Goal: Information Seeking & Learning: Find specific fact

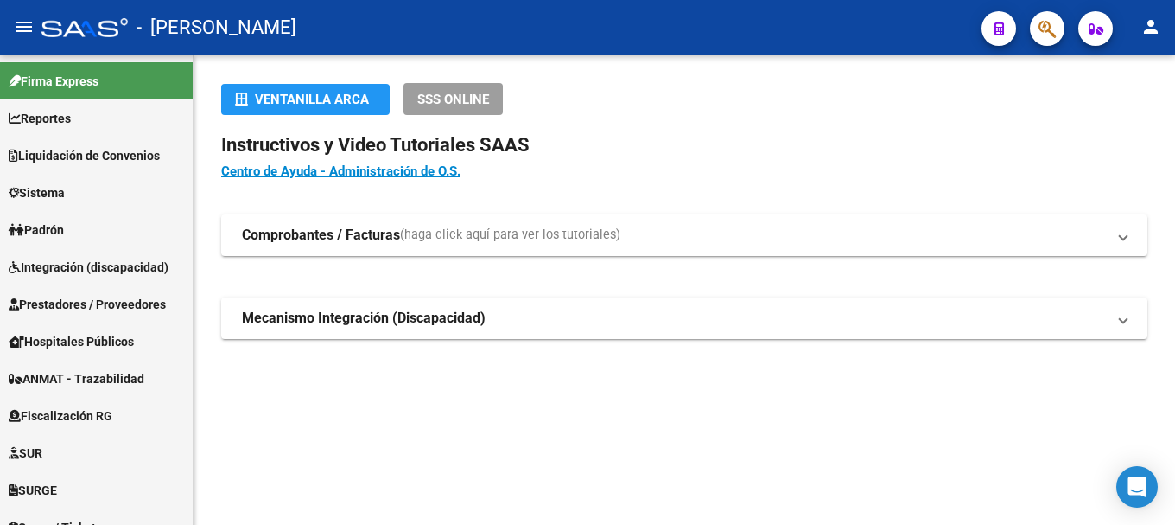
click at [1050, 41] on span "button" at bounding box center [1047, 28] width 17 height 35
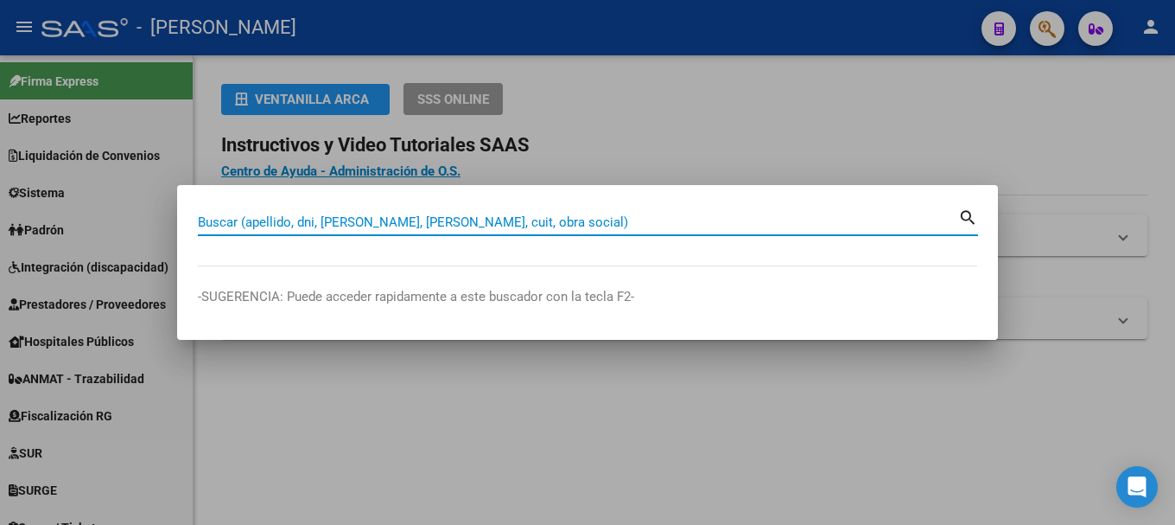
paste input "27419411200"
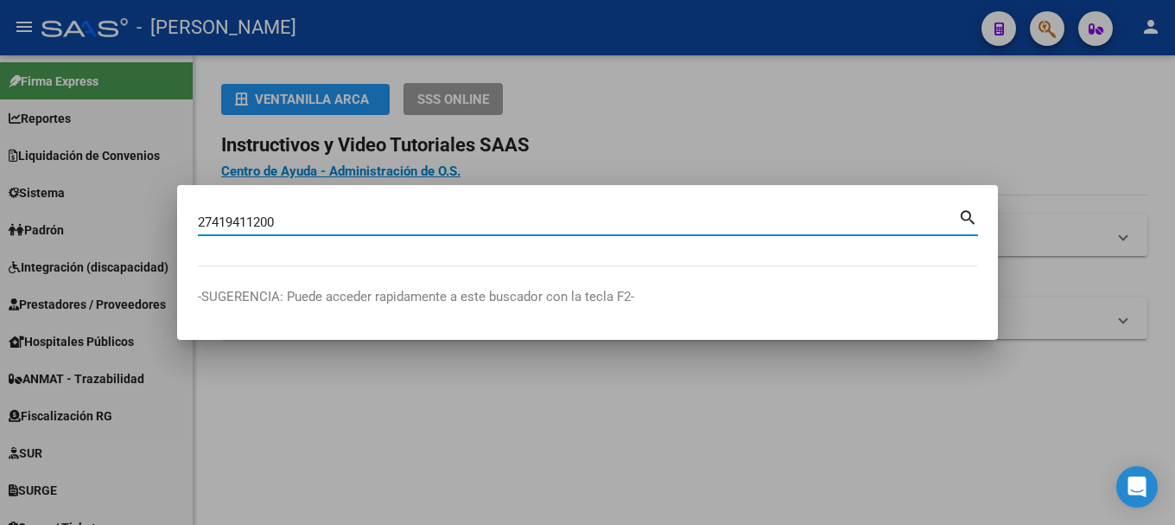
type input "27419411200"
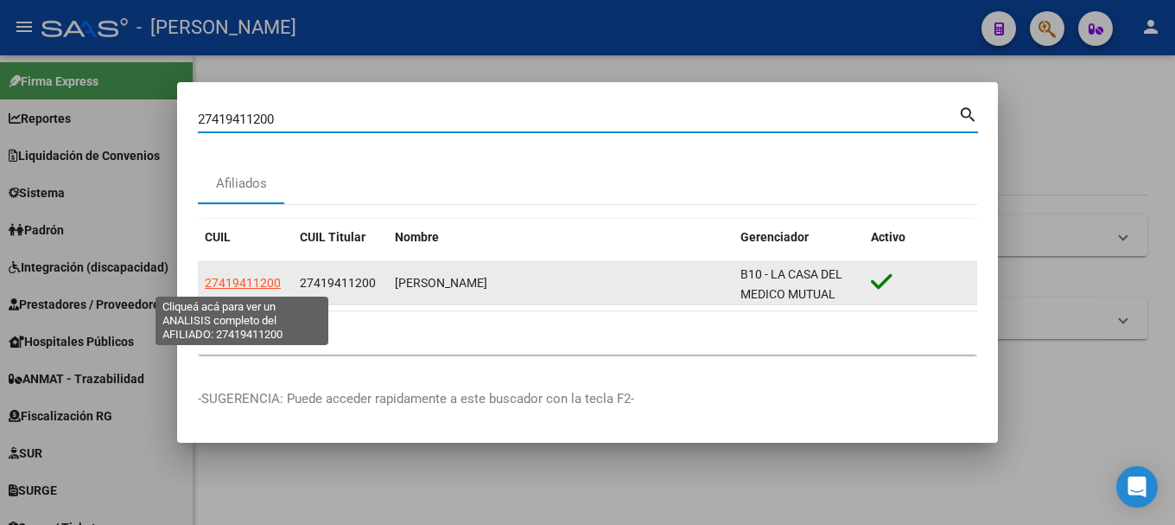
click at [258, 283] on span "27419411200" at bounding box center [243, 283] width 76 height 14
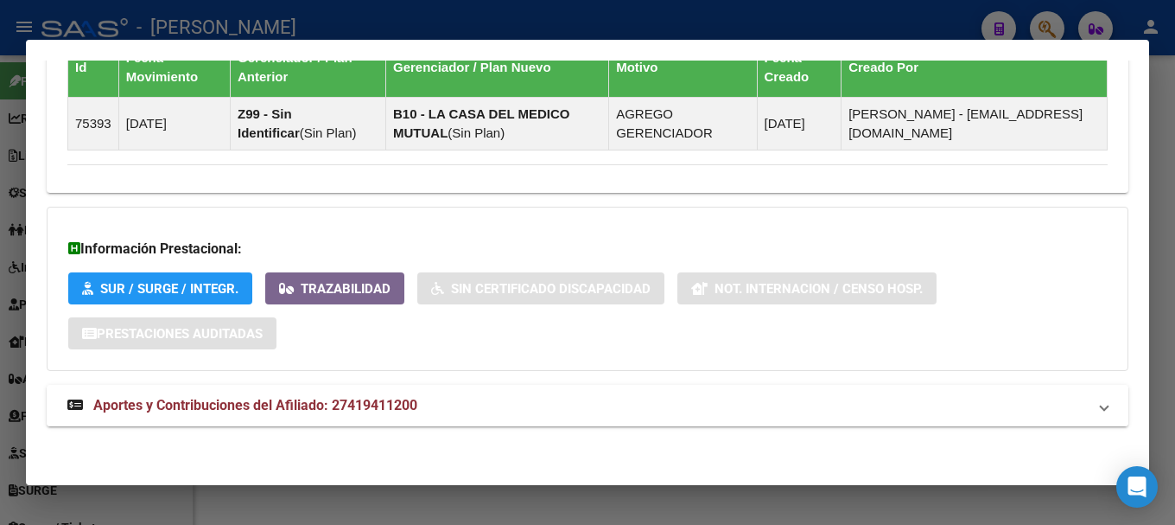
click at [466, 392] on mat-expansion-panel-header "Aportes y Contribuciones del Afiliado: 27419411200" at bounding box center [588, 405] width 1082 height 41
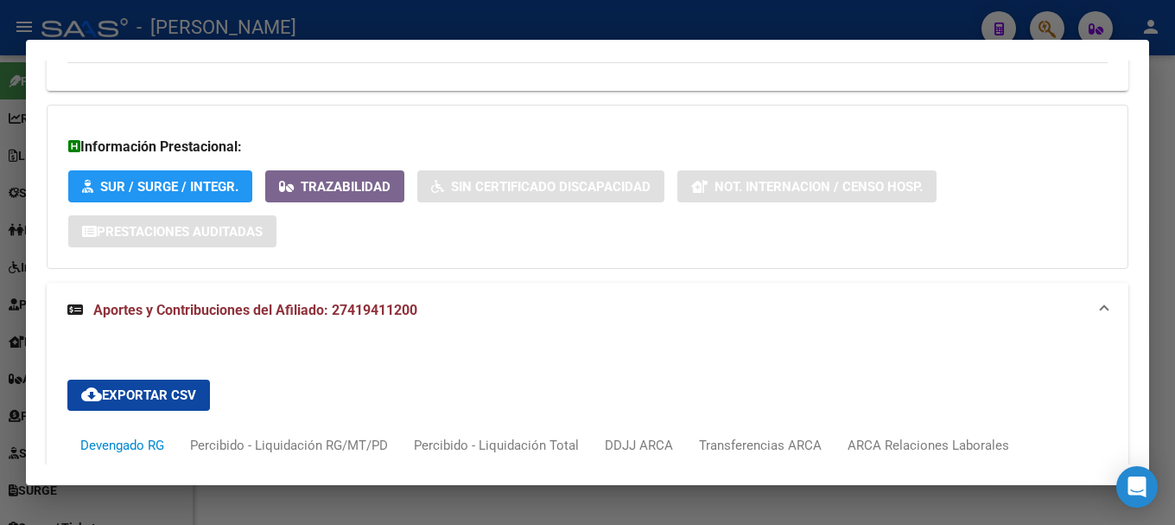
scroll to position [1547, 0]
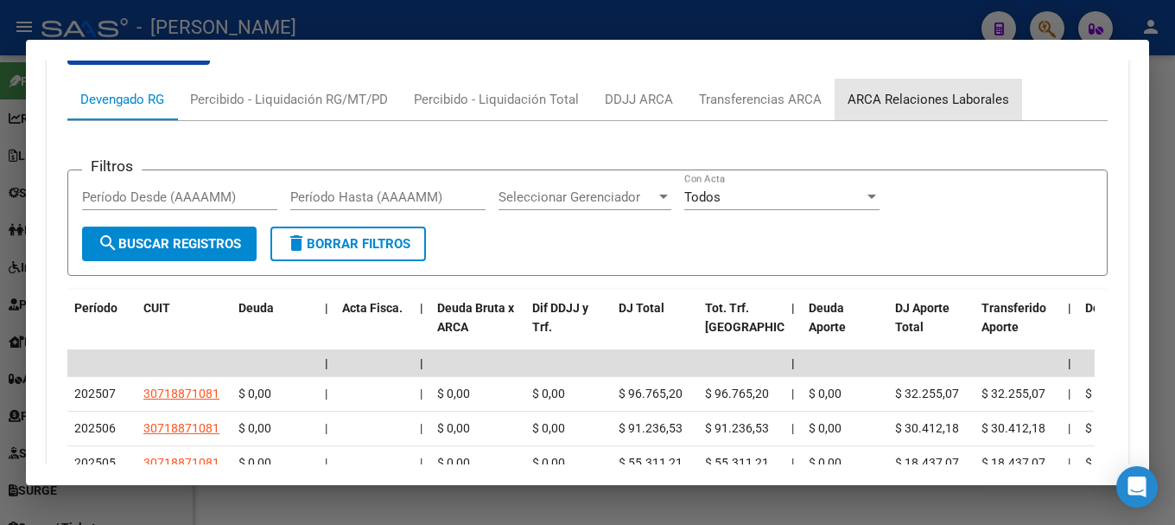
click at [928, 80] on div "ARCA Relaciones Laborales" at bounding box center [929, 99] width 188 height 41
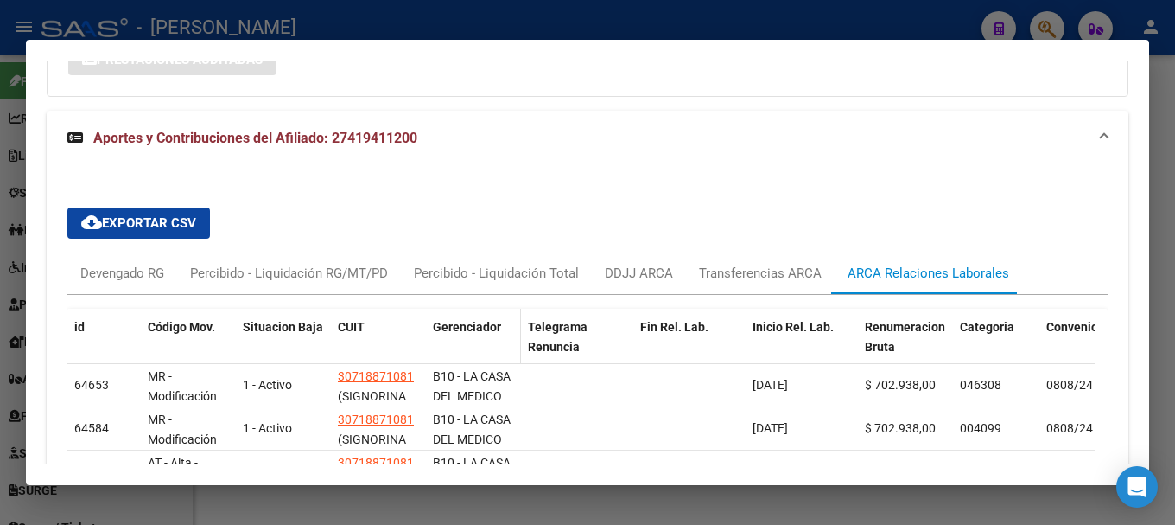
scroll to position [1453, 0]
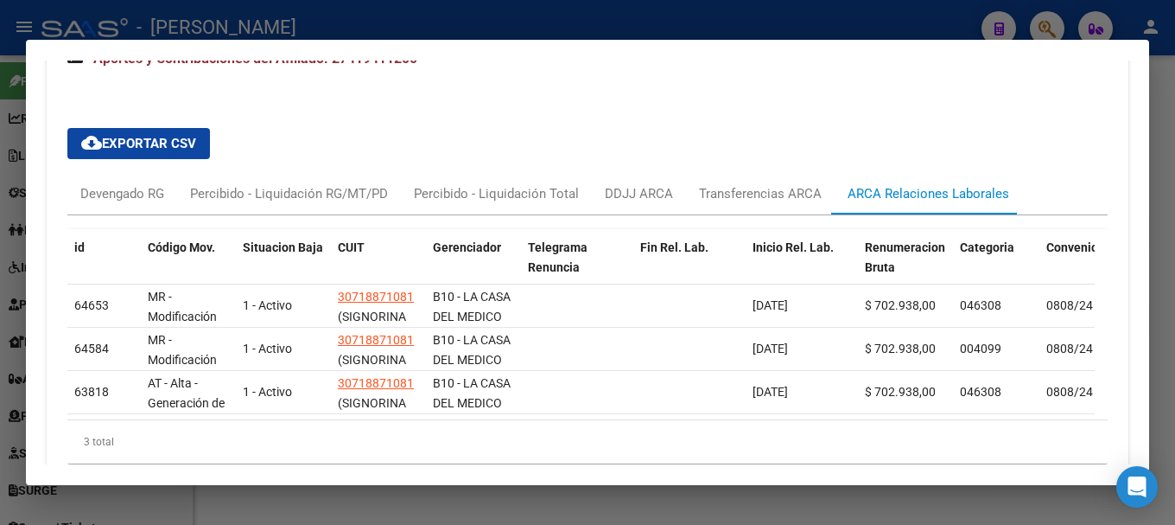
click at [0, 328] on div at bounding box center [587, 262] width 1175 height 525
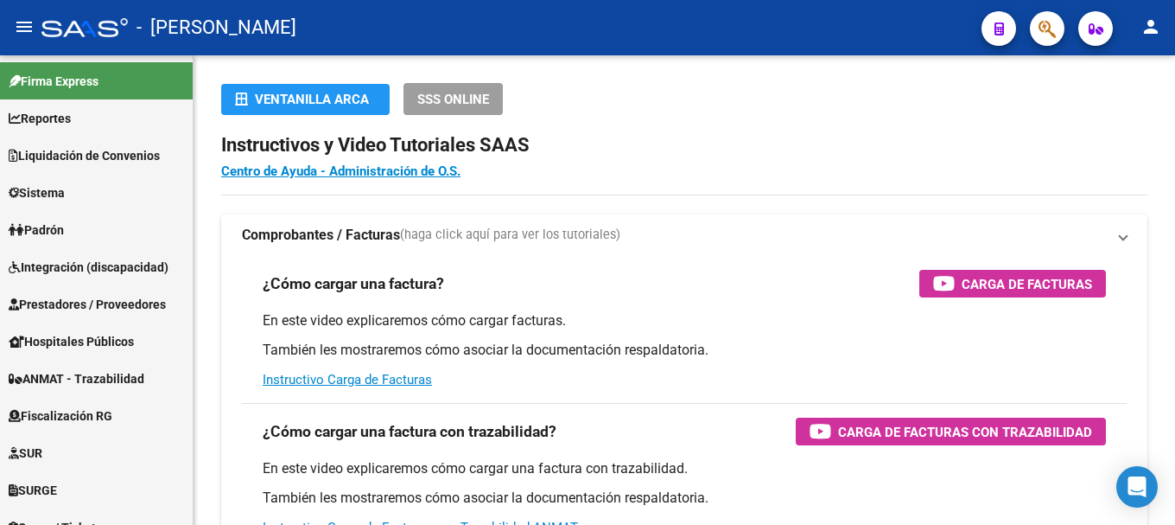
click at [1053, 32] on icon "button" at bounding box center [1047, 29] width 17 height 20
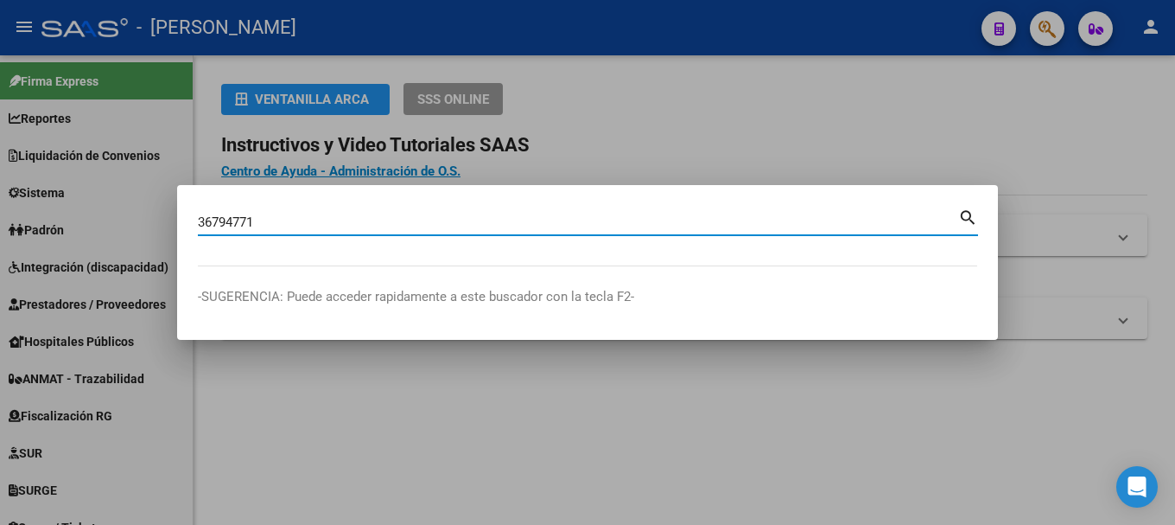
type input "36794771"
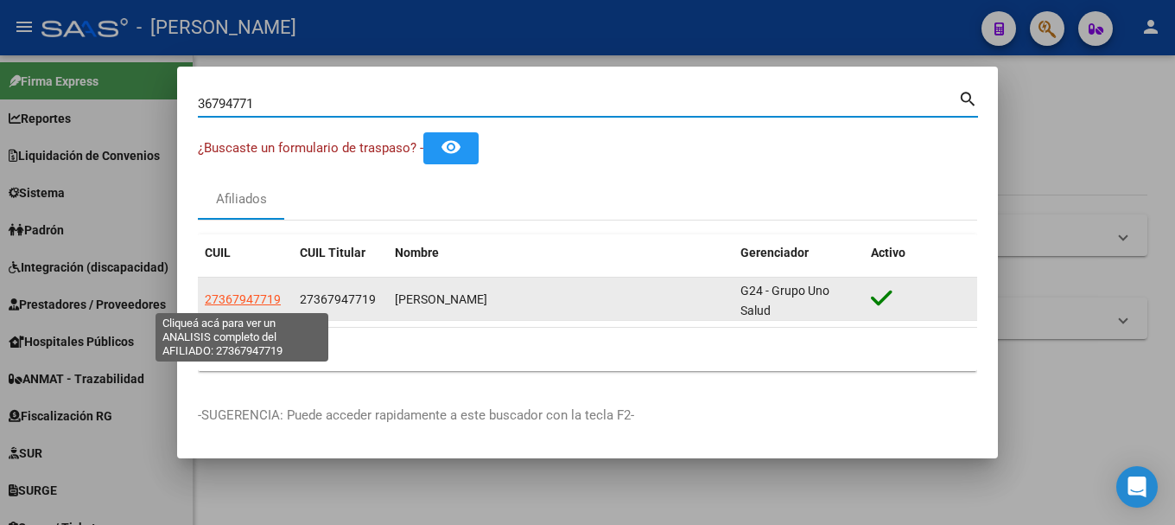
click at [257, 303] on span "27367947719" at bounding box center [243, 299] width 76 height 14
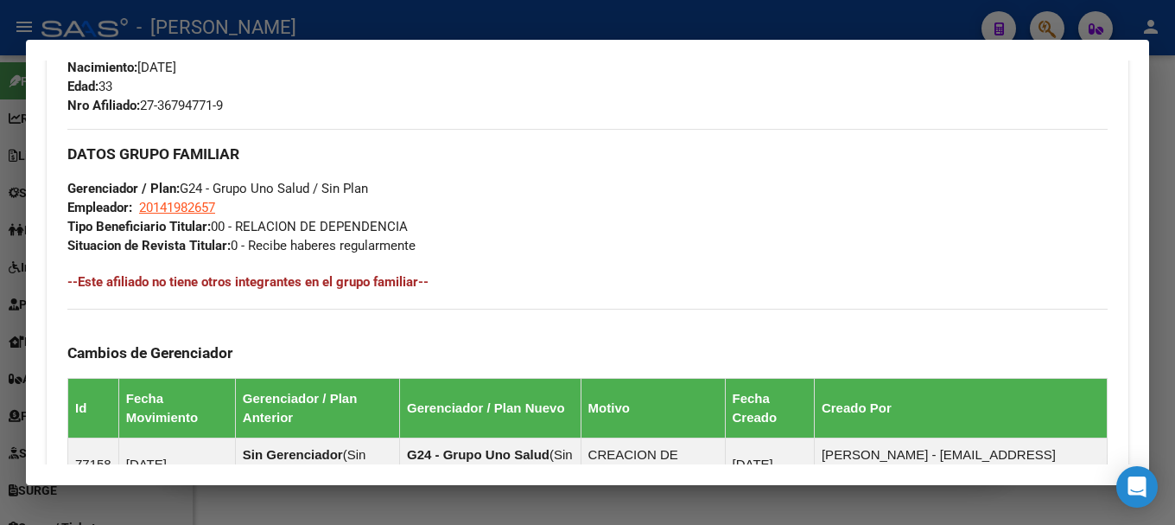
scroll to position [951, 0]
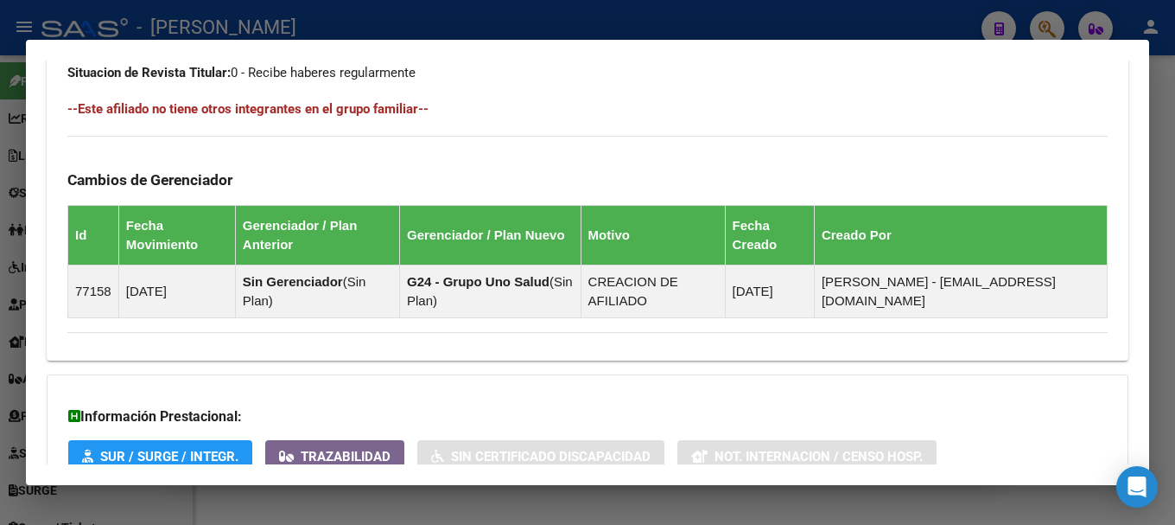
click at [1011, 34] on div at bounding box center [587, 262] width 1175 height 525
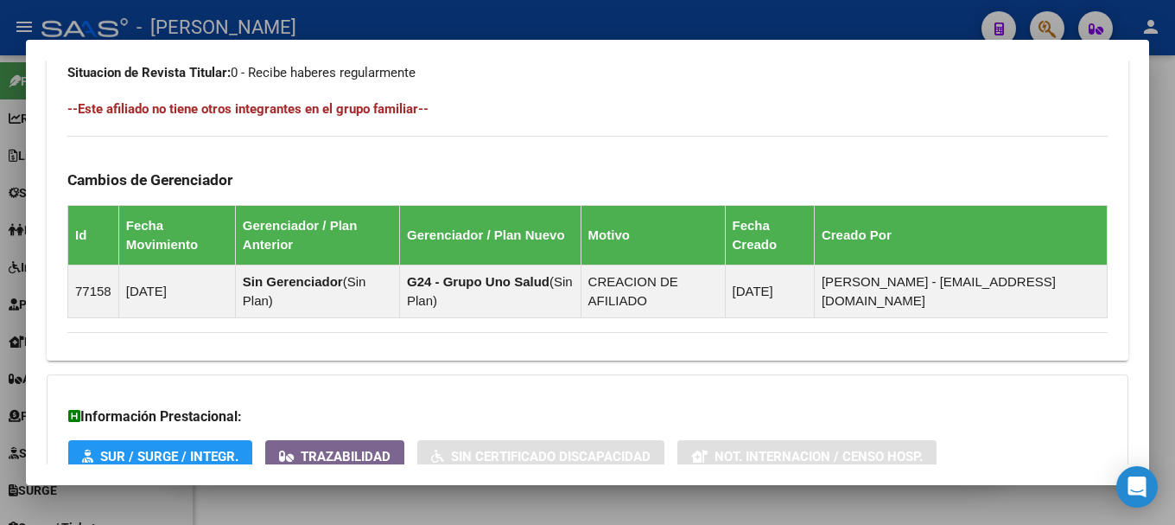
click at [1033, 26] on div at bounding box center [587, 262] width 1175 height 525
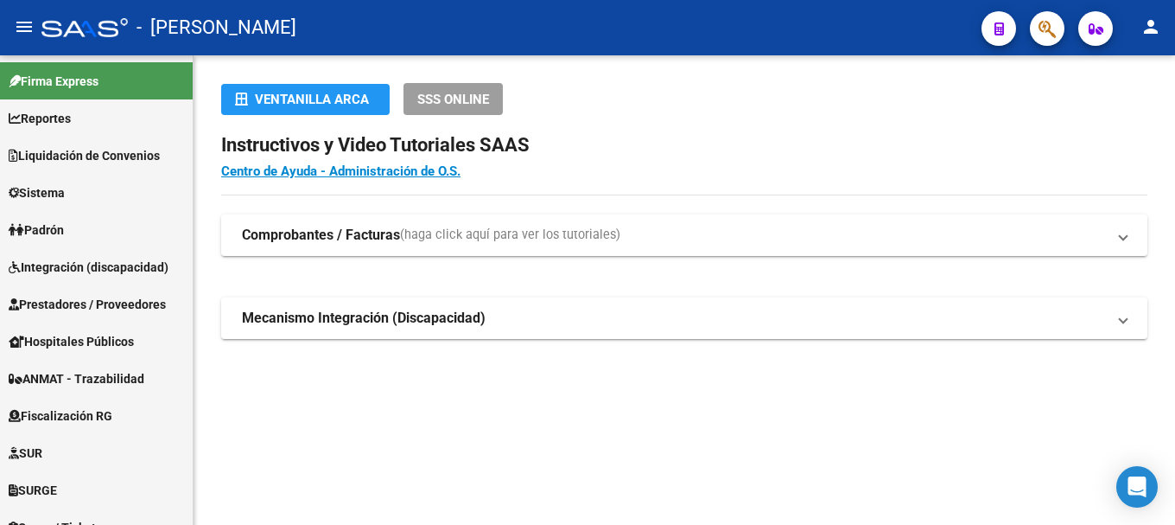
click at [1029, 32] on div at bounding box center [1040, 27] width 48 height 35
click at [1045, 29] on icon "button" at bounding box center [1047, 29] width 17 height 20
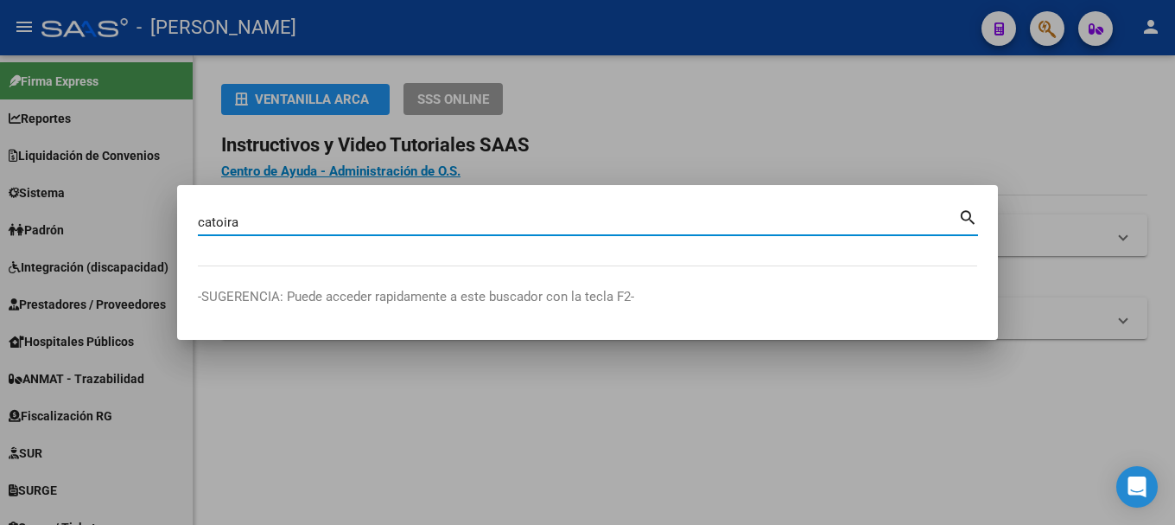
type input "catoira"
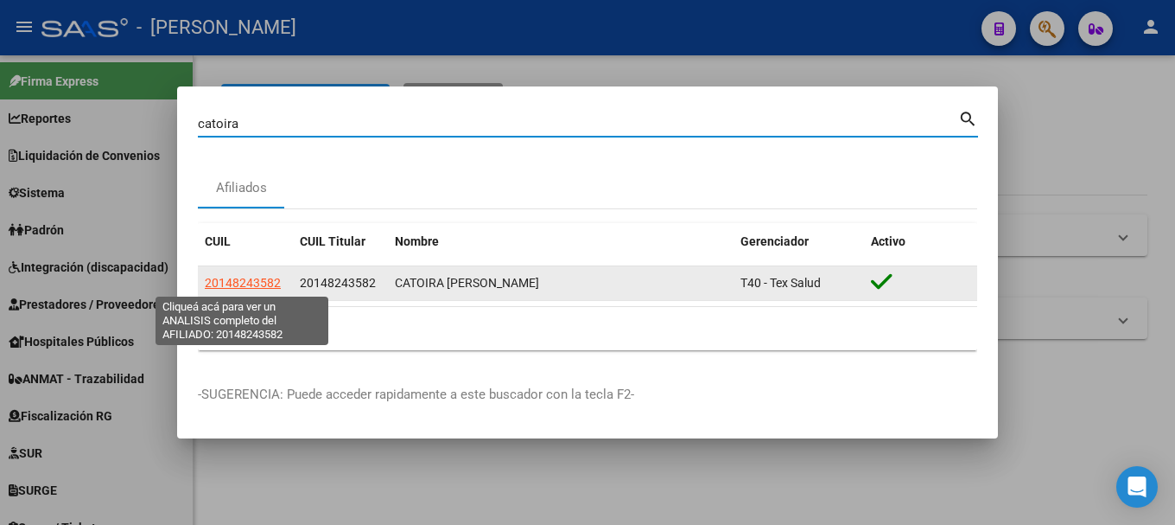
click at [212, 282] on span "20148243582" at bounding box center [243, 283] width 76 height 14
type textarea "20148243582"
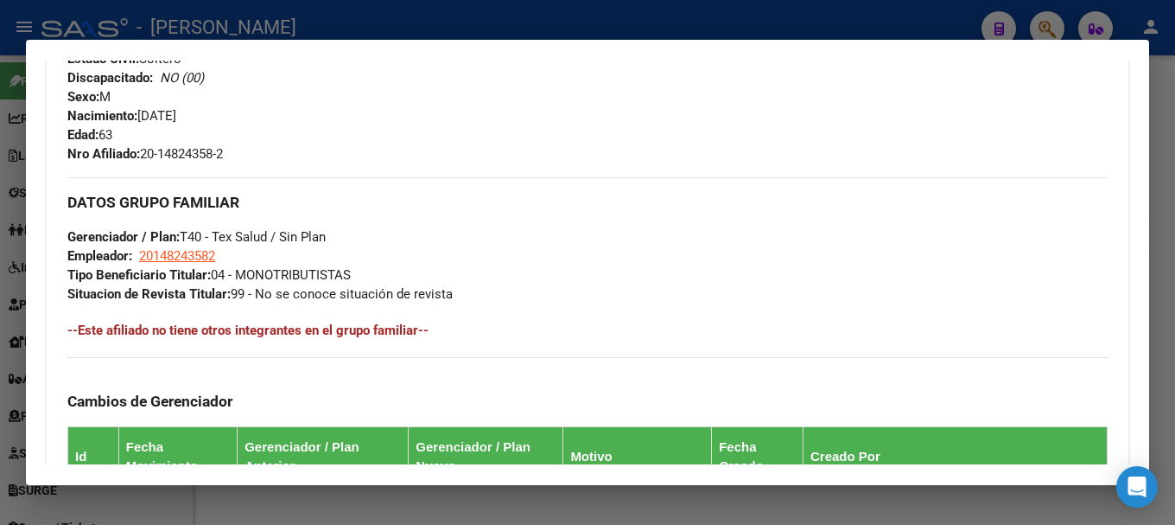
scroll to position [912, 0]
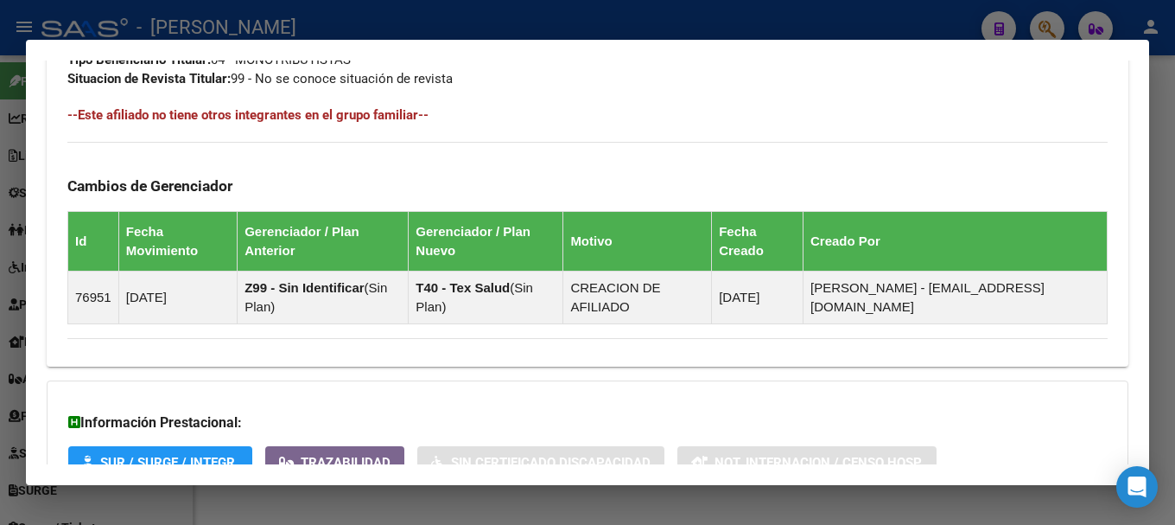
click at [396, 22] on div at bounding box center [587, 262] width 1175 height 525
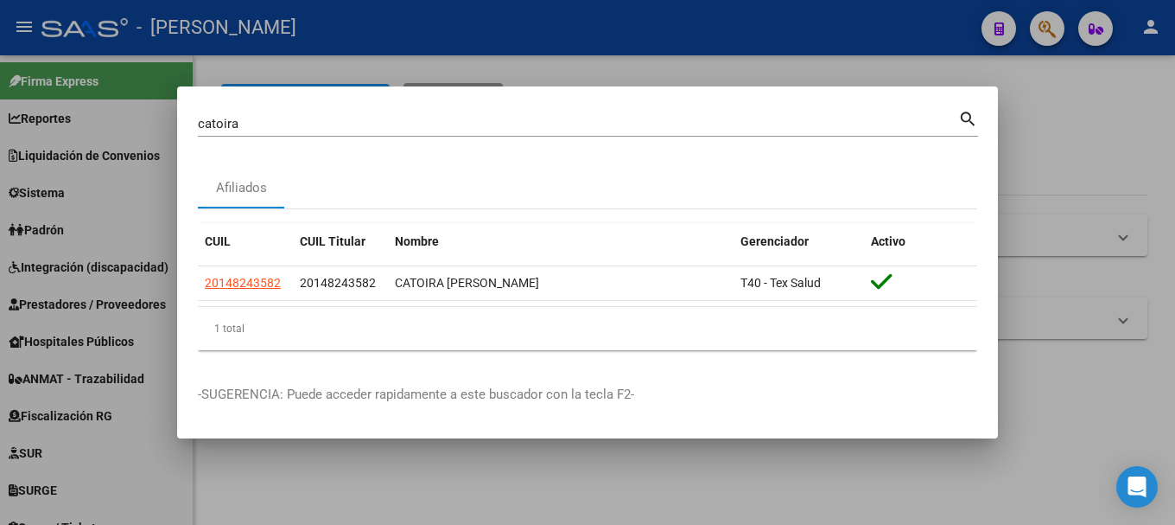
click at [293, 131] on div "catoira Buscar (apellido, dni, cuil, nro traspaso, cuit, obra social)" at bounding box center [578, 124] width 761 height 26
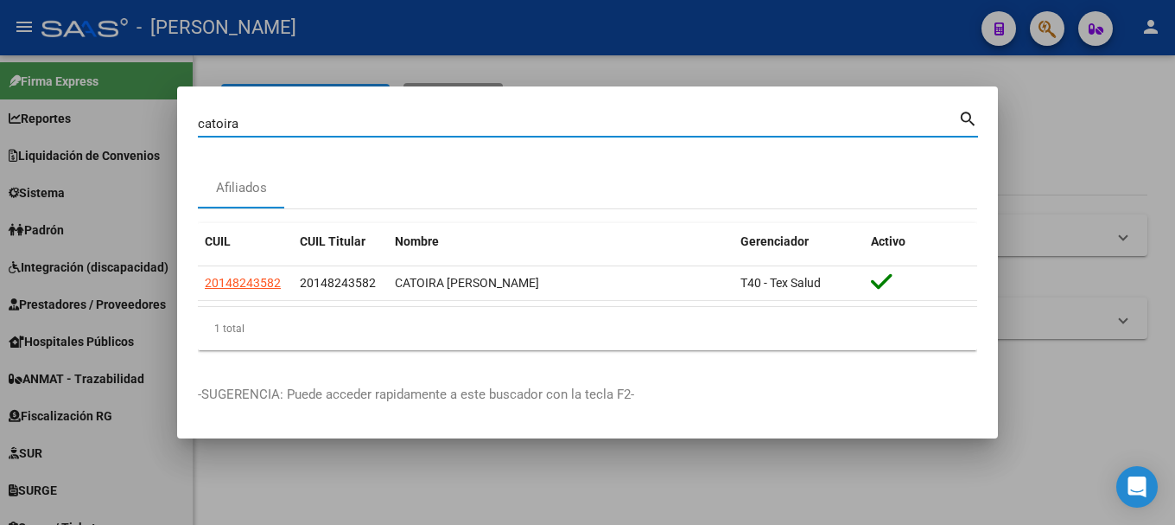
click at [293, 131] on div "catoira Buscar (apellido, dni, cuil, nro traspaso, cuit, obra social)" at bounding box center [578, 124] width 761 height 26
click at [293, 130] on input "catoira" at bounding box center [578, 124] width 761 height 16
type input "16535000"
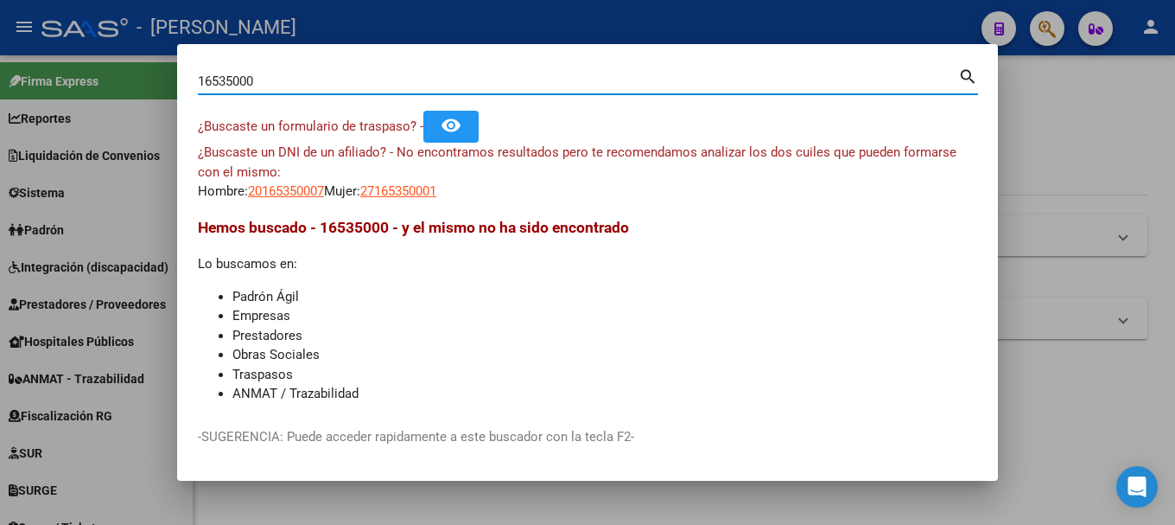
click at [331, 80] on input "16535000" at bounding box center [578, 81] width 761 height 16
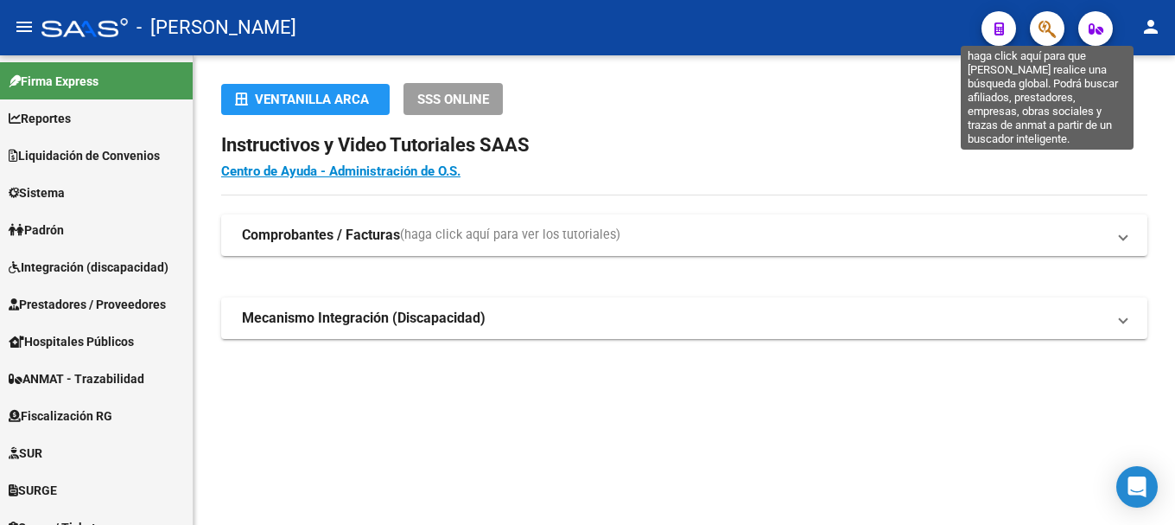
click at [1044, 25] on icon "button" at bounding box center [1047, 29] width 17 height 20
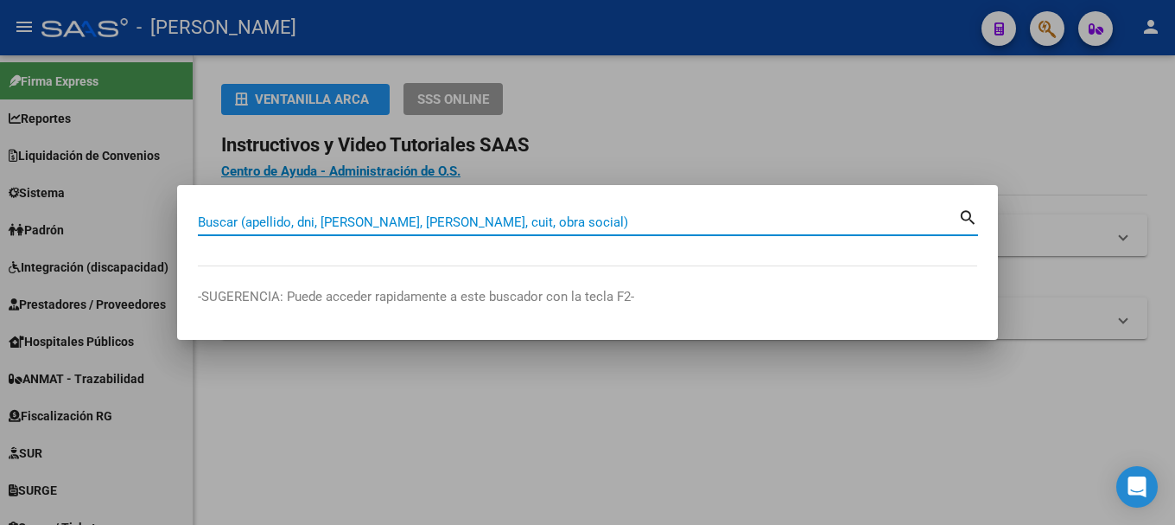
paste input "29752438"
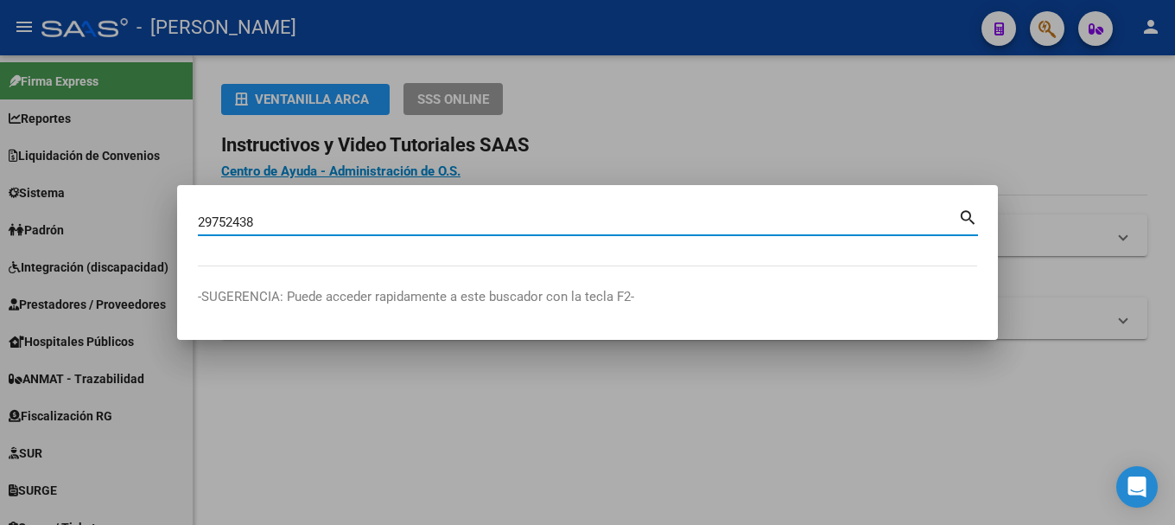
type input "29752438"
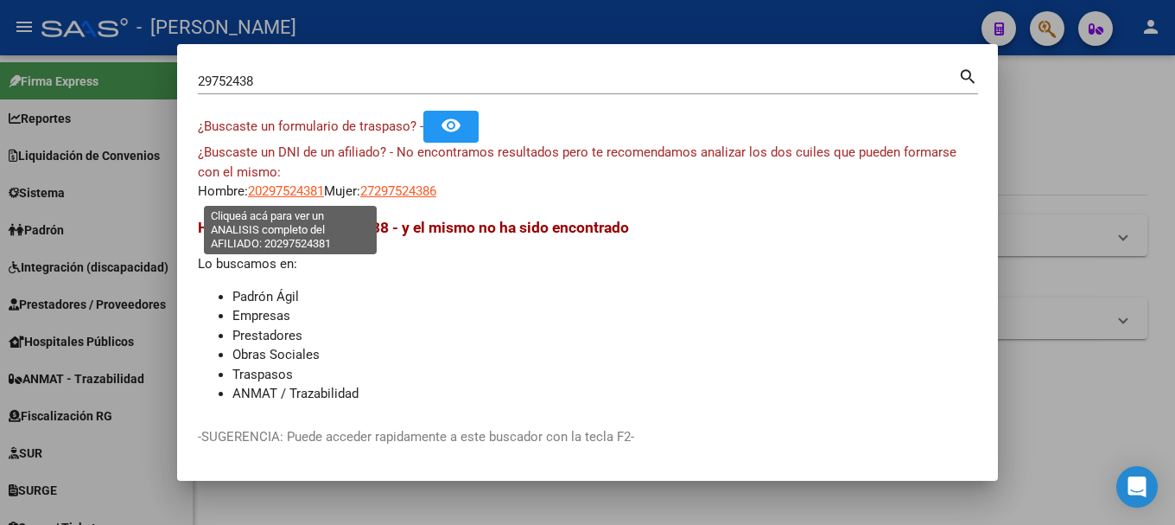
click at [318, 192] on span "20297524381" at bounding box center [286, 191] width 76 height 16
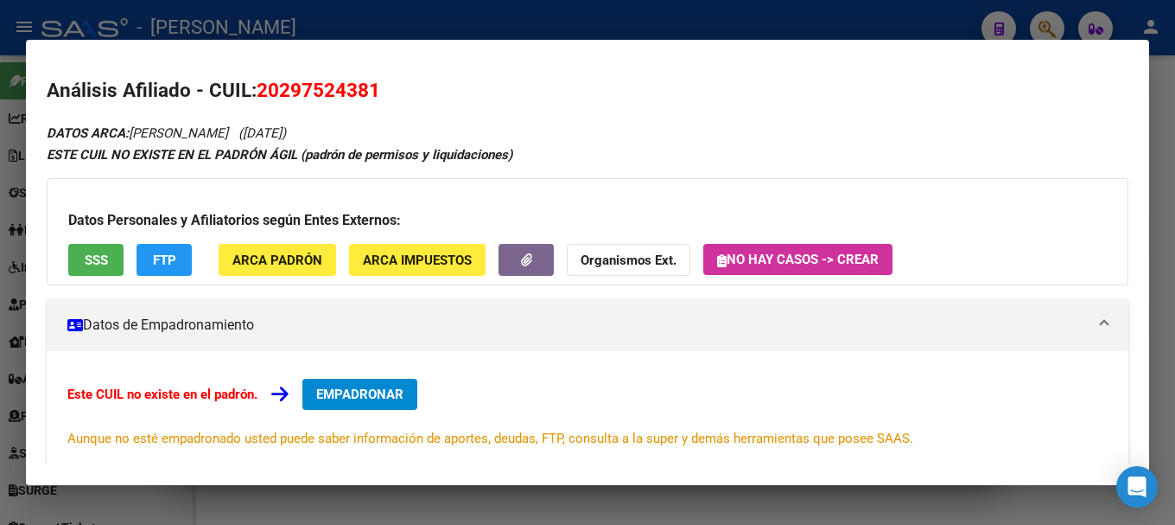
scroll to position [283, 0]
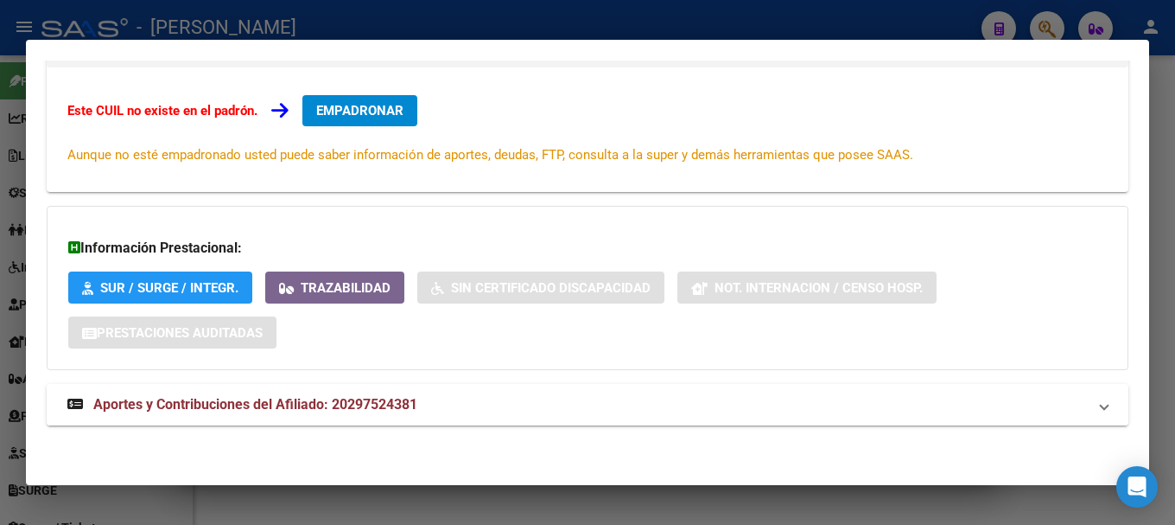
click at [369, 393] on mat-expansion-panel-header "Aportes y Contribuciones del Afiliado: 20297524381" at bounding box center [588, 404] width 1082 height 41
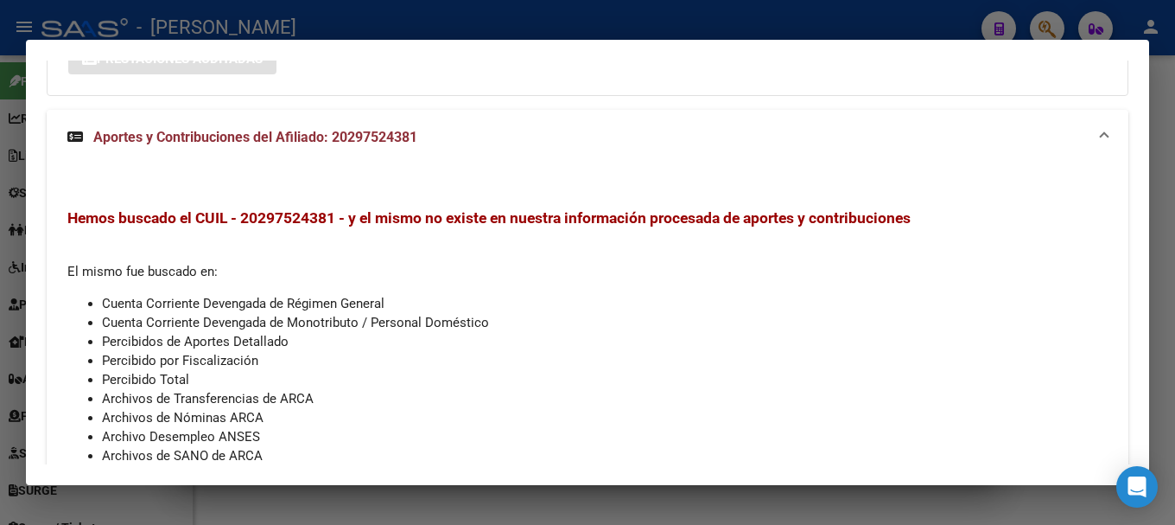
scroll to position [639, 0]
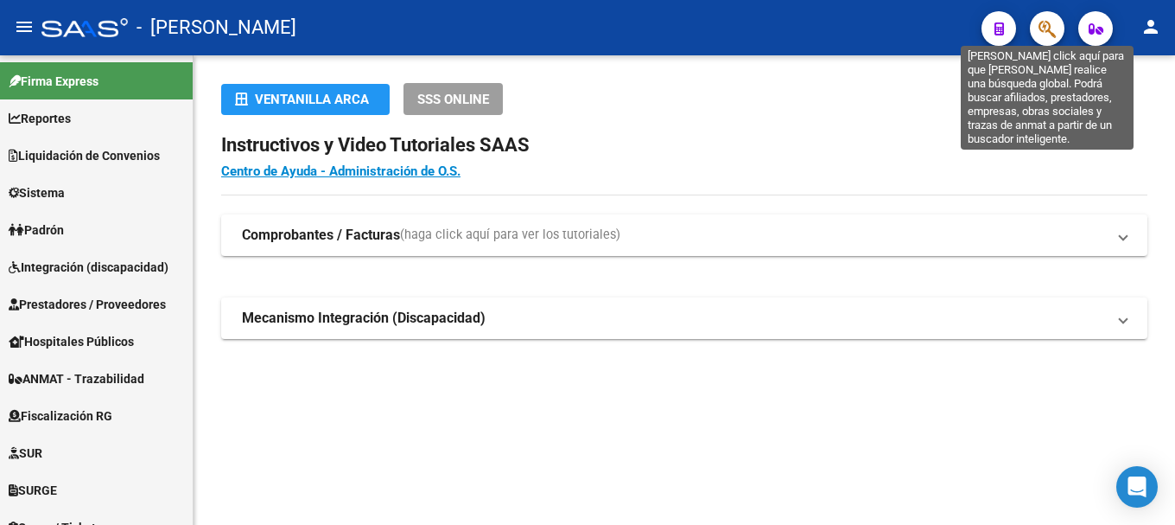
click at [1042, 28] on icon "button" at bounding box center [1047, 29] width 17 height 20
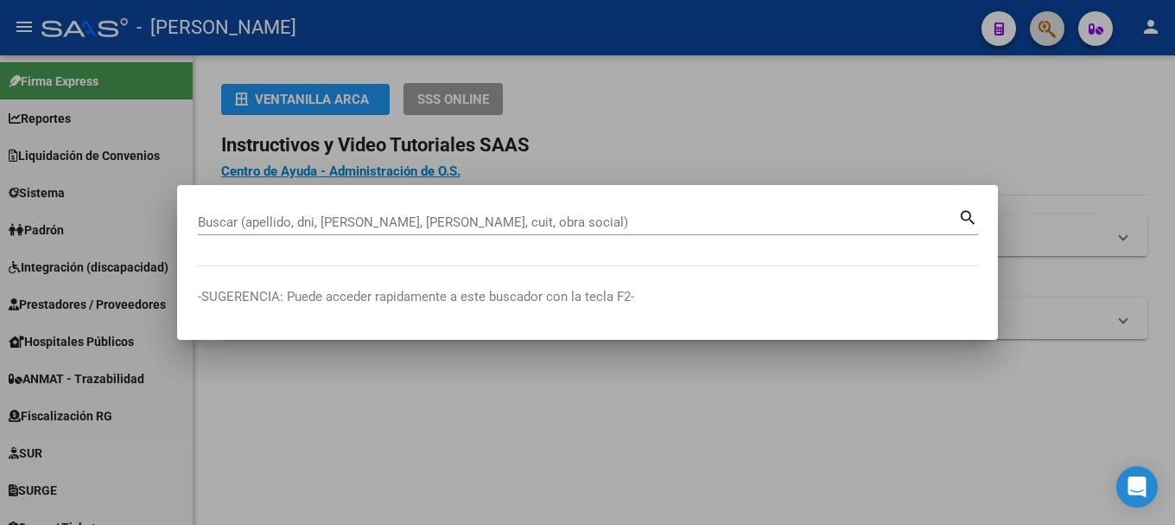
paste input "93063283"
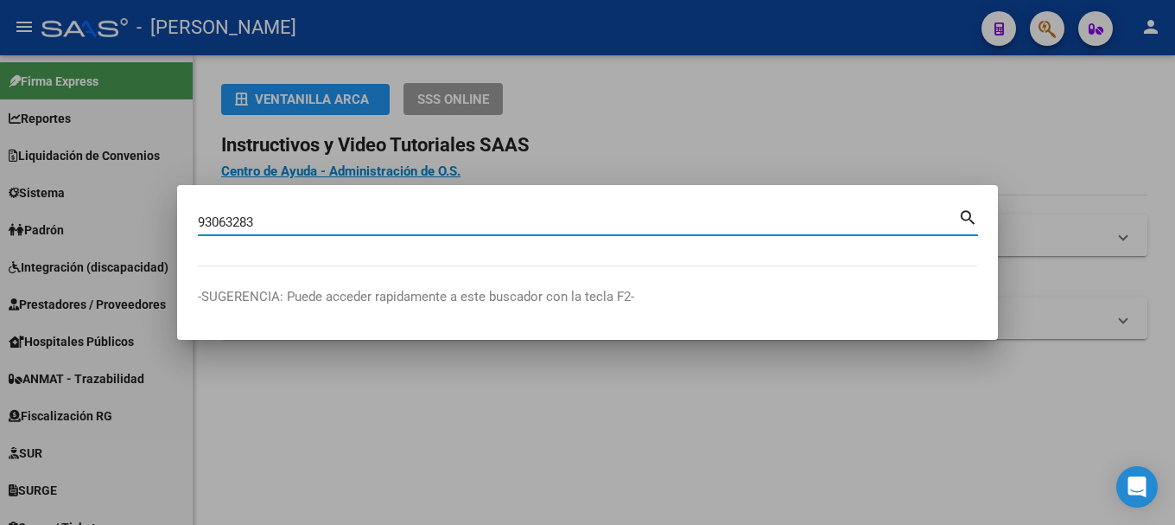
type input "93063283"
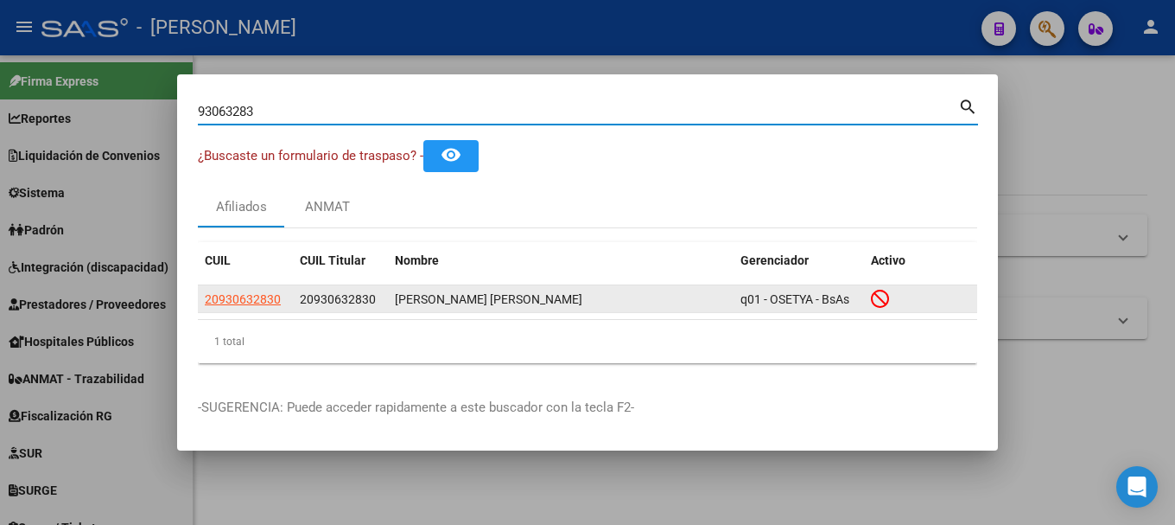
click at [355, 294] on span "20930632830" at bounding box center [338, 299] width 76 height 14
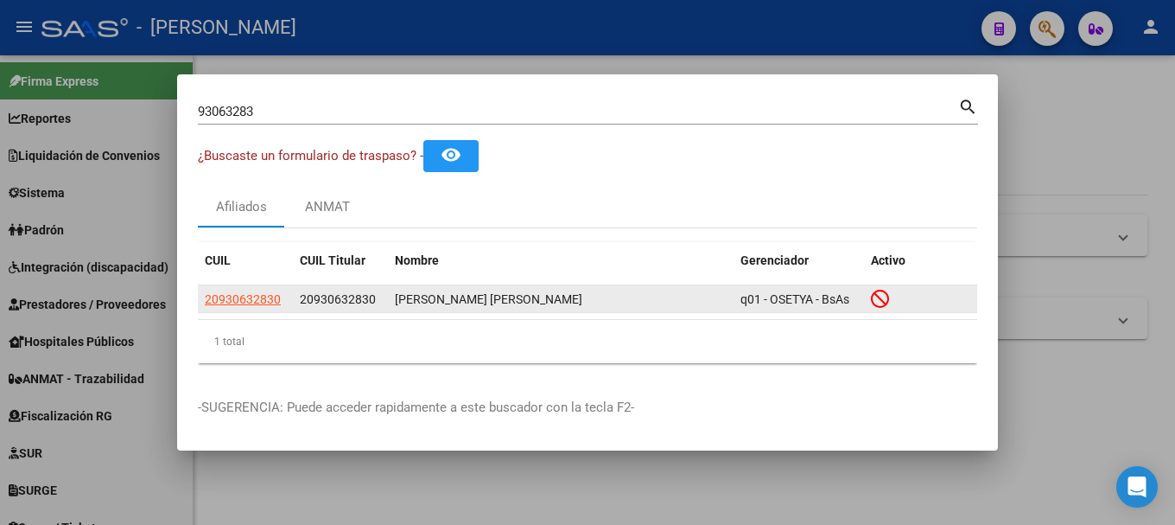
click at [355, 294] on span "20930632830" at bounding box center [338, 299] width 76 height 14
copy span "20930632830"
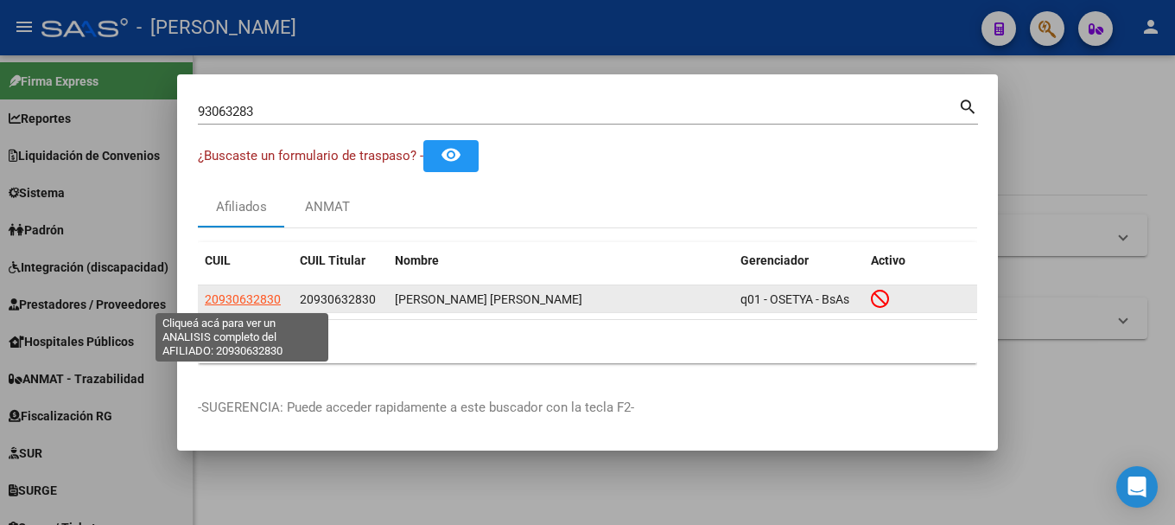
click at [252, 302] on span "20930632830" at bounding box center [243, 299] width 76 height 14
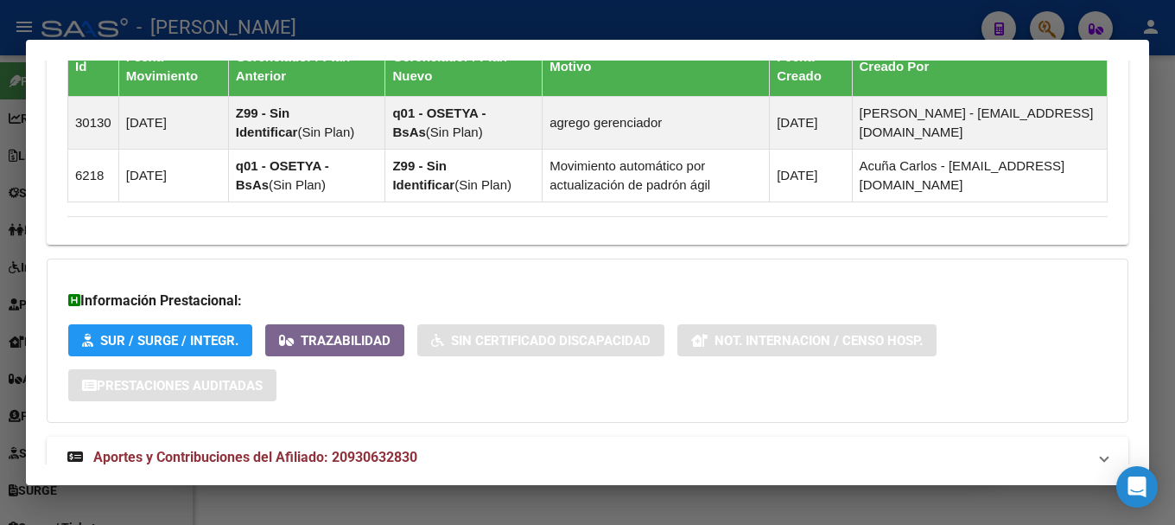
scroll to position [1310, 0]
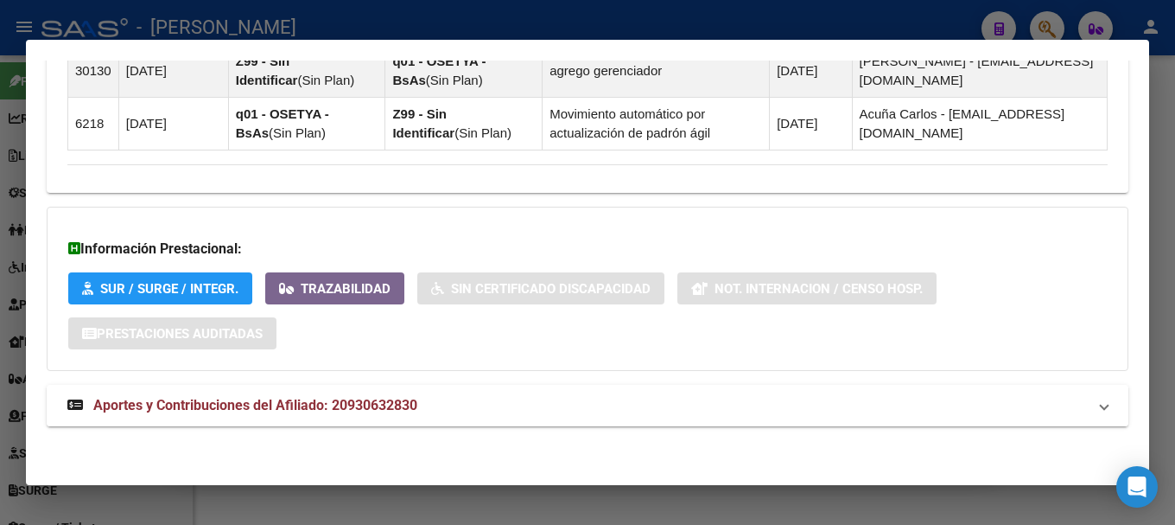
click at [436, 391] on mat-expansion-panel-header "Aportes y Contribuciones del Afiliado: 20930632830" at bounding box center [588, 405] width 1082 height 41
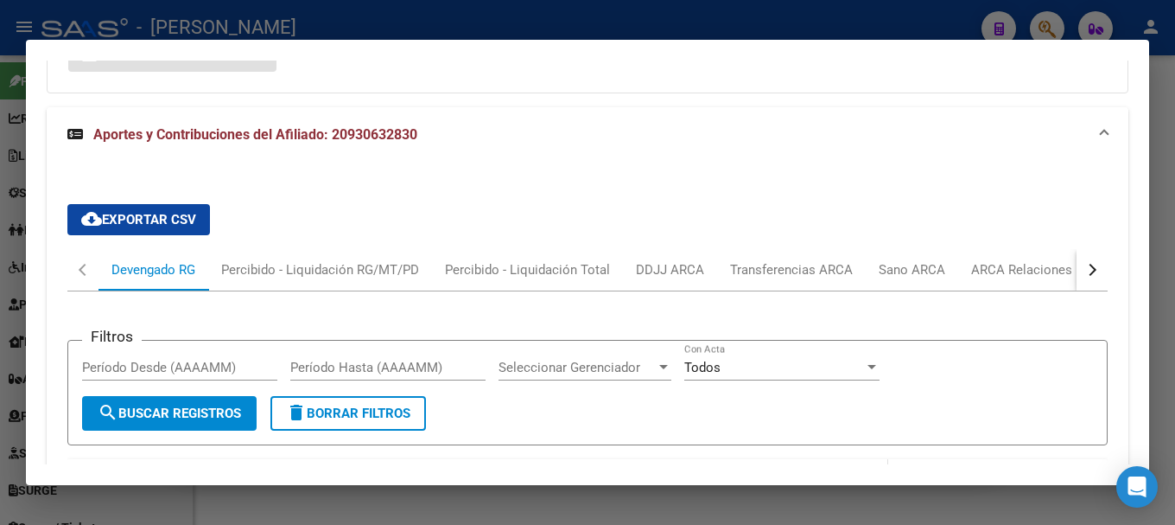
scroll to position [1772, 0]
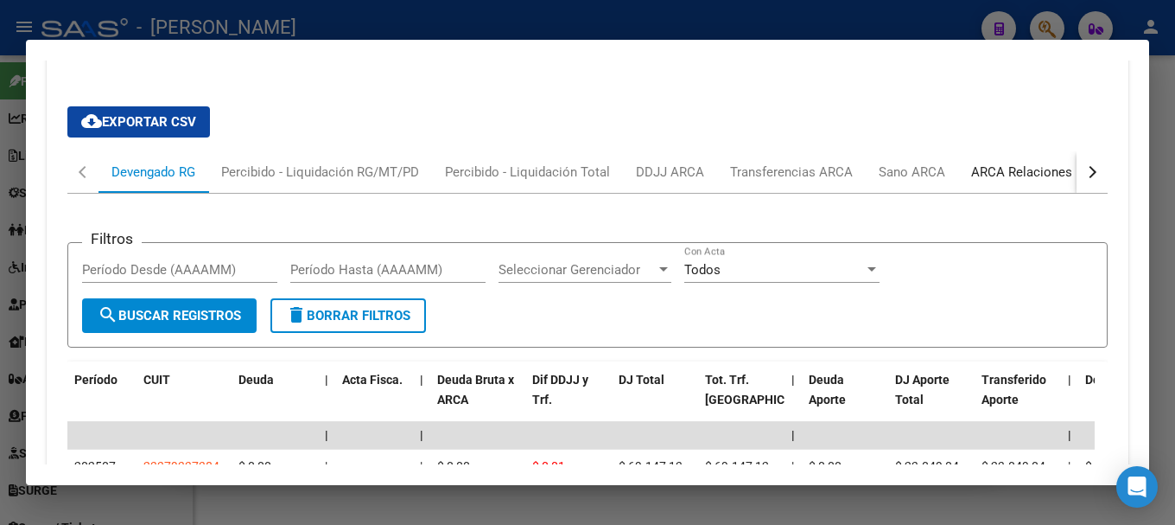
click at [1034, 179] on div "ARCA Relaciones Laborales" at bounding box center [1052, 171] width 162 height 19
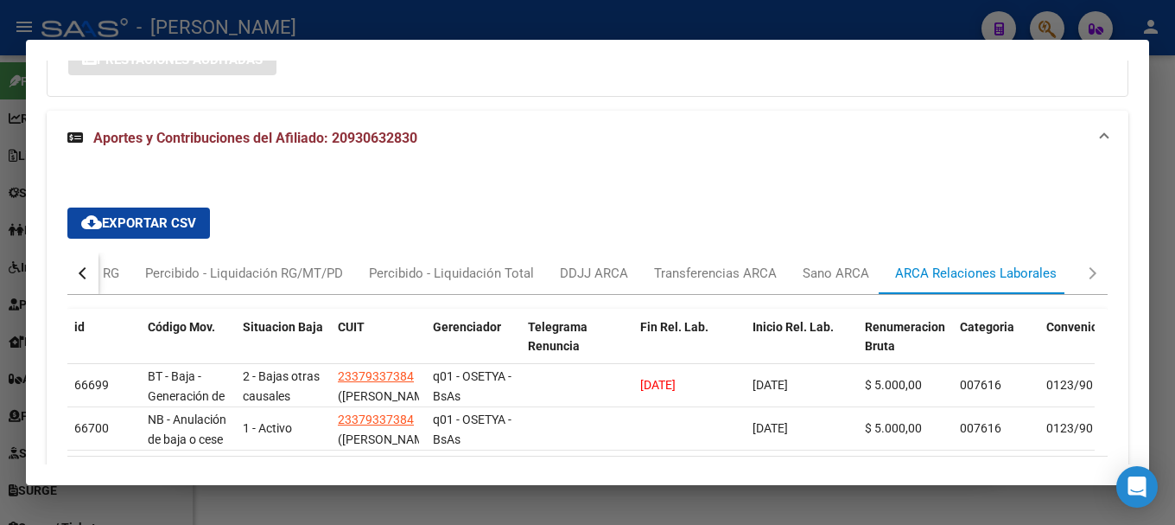
scroll to position [1685, 0]
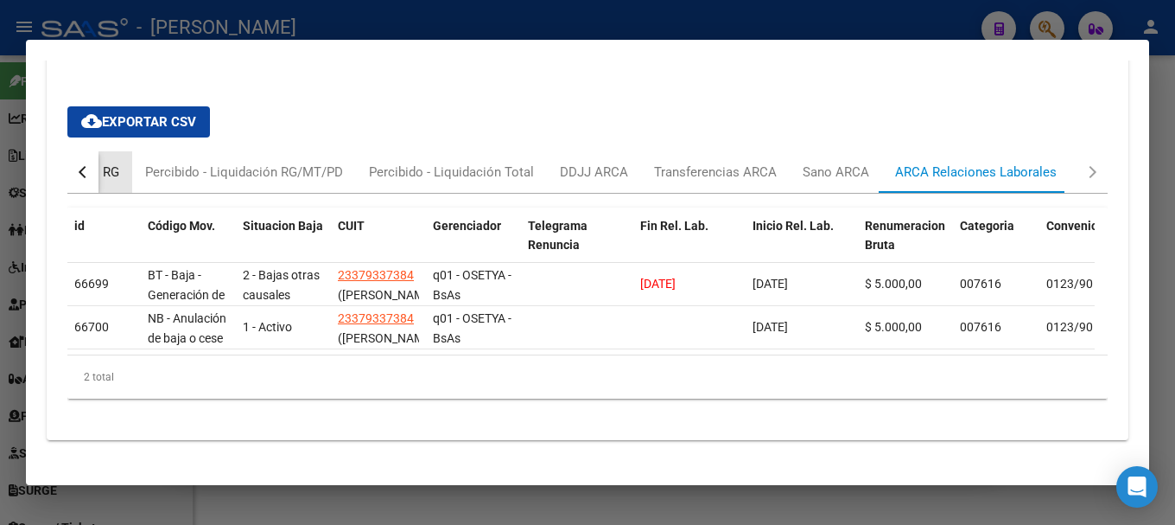
click at [130, 169] on div "Devengado RG" at bounding box center [77, 171] width 110 height 41
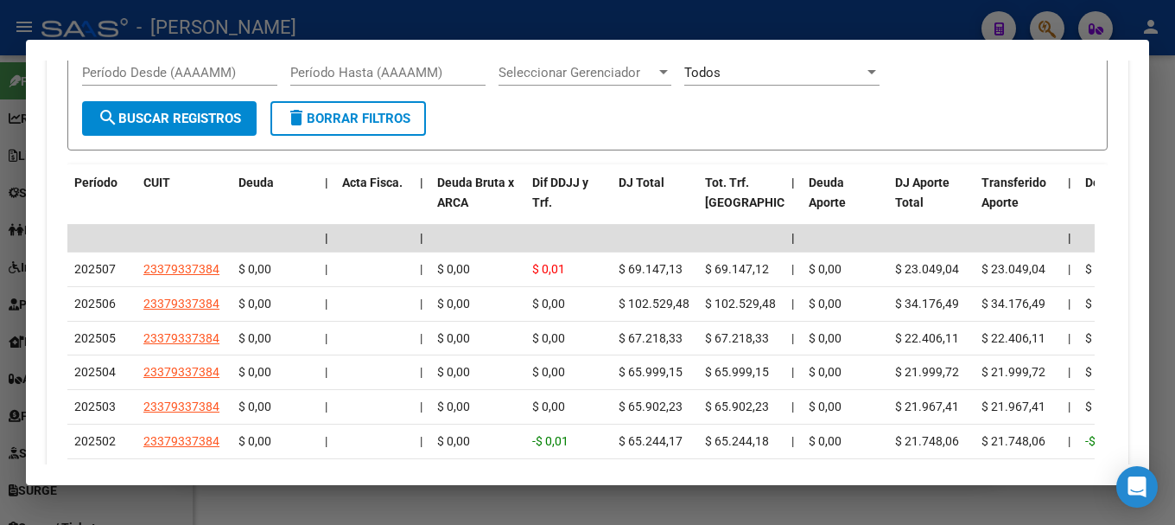
scroll to position [1972, 0]
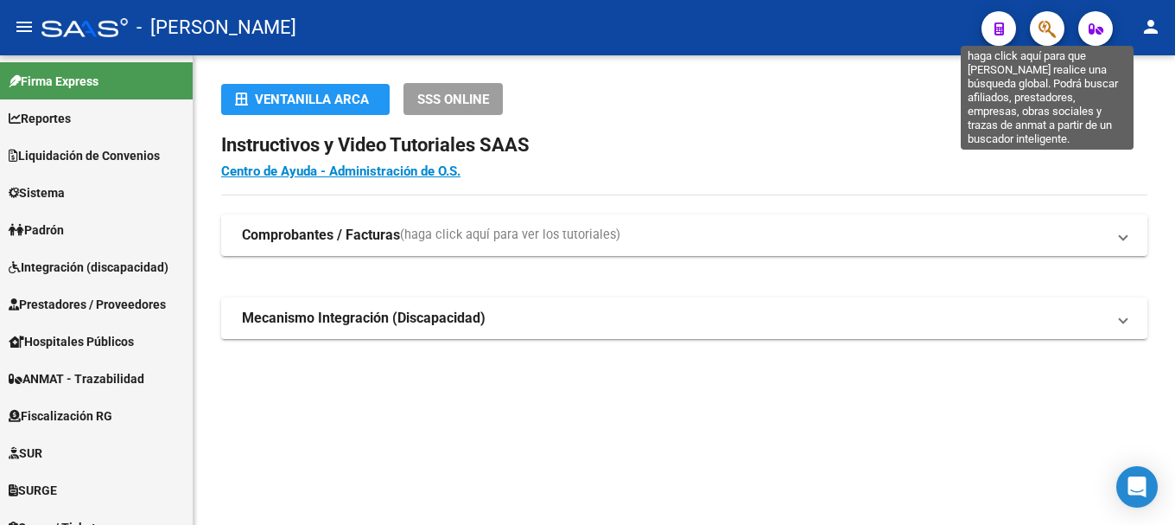
click at [1055, 35] on icon "button" at bounding box center [1047, 29] width 17 height 20
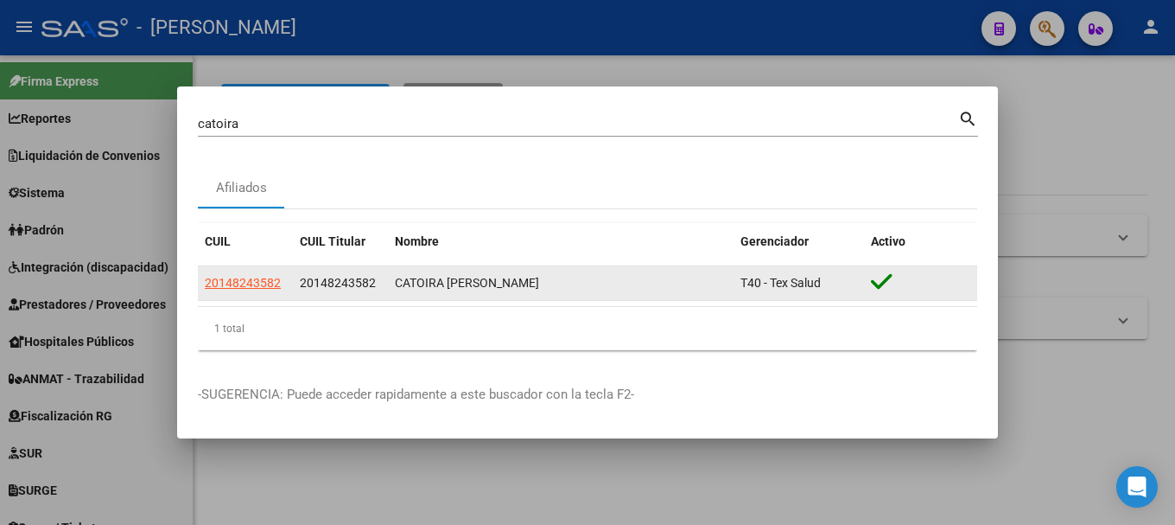
click at [347, 277] on span "20148243582" at bounding box center [338, 283] width 76 height 14
copy span "20148243582"
click at [255, 295] on datatable-body-cell "20148243582" at bounding box center [245, 283] width 95 height 34
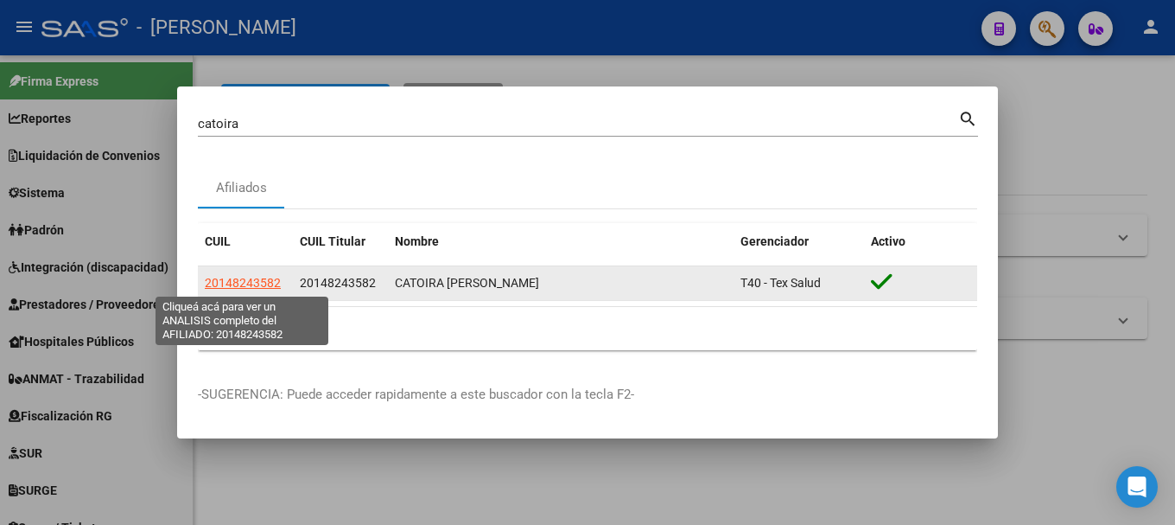
click at [262, 276] on span "20148243582" at bounding box center [243, 283] width 76 height 14
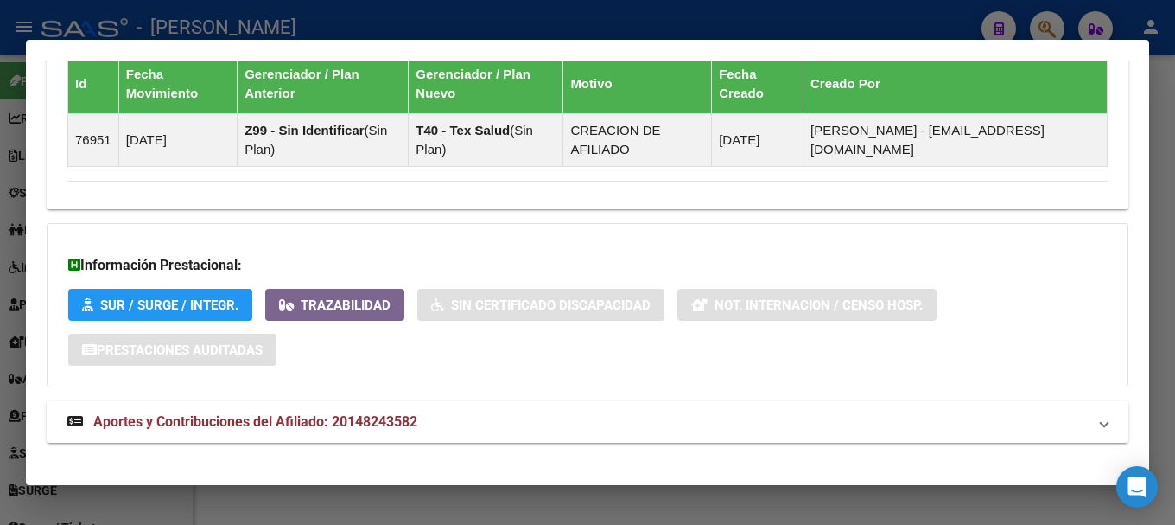
scroll to position [1085, 0]
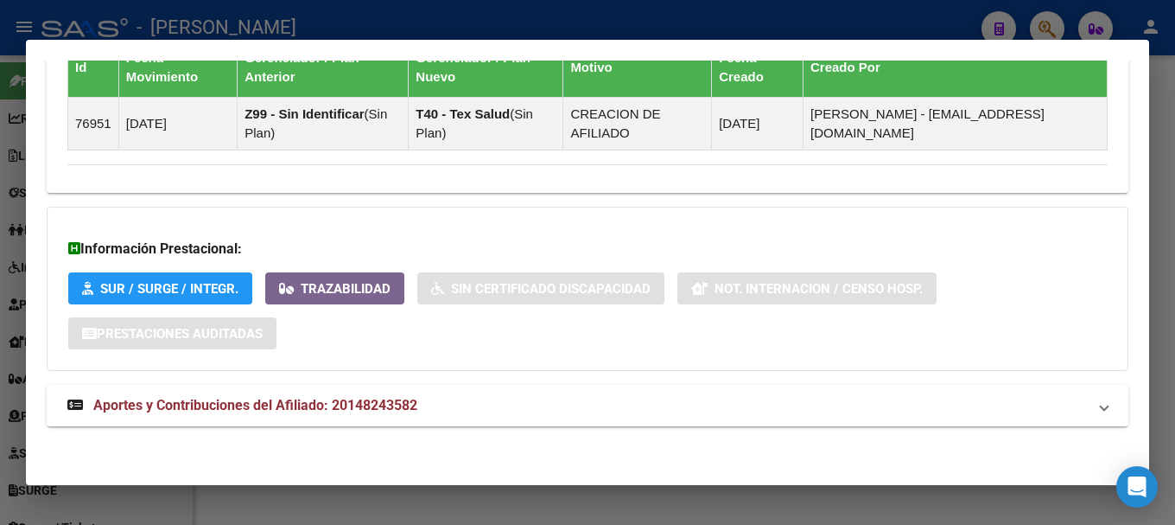
click at [321, 391] on mat-expansion-panel-header "Aportes y Contribuciones del Afiliado: 20148243582" at bounding box center [588, 405] width 1082 height 41
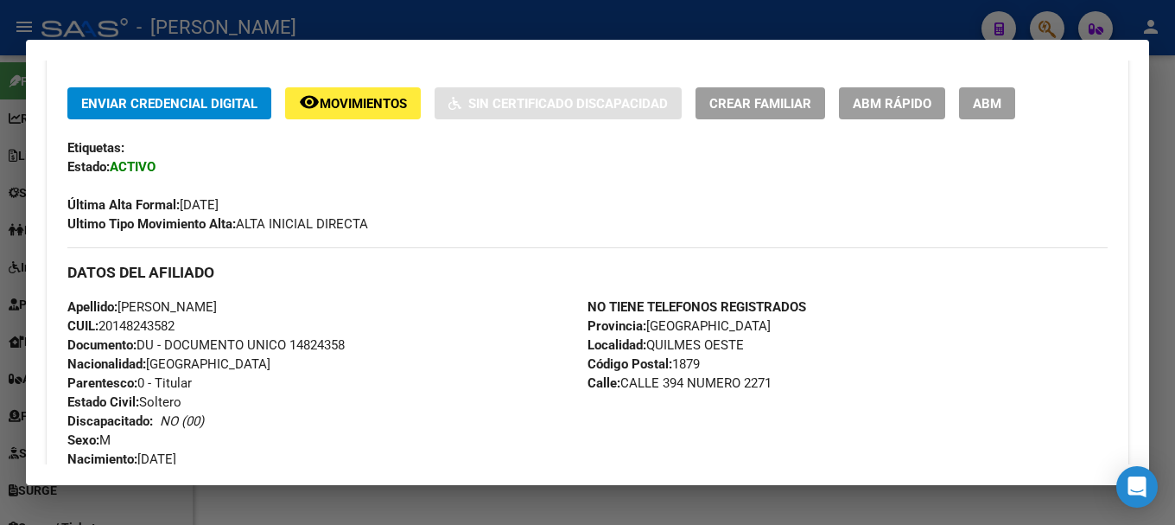
scroll to position [393, 0]
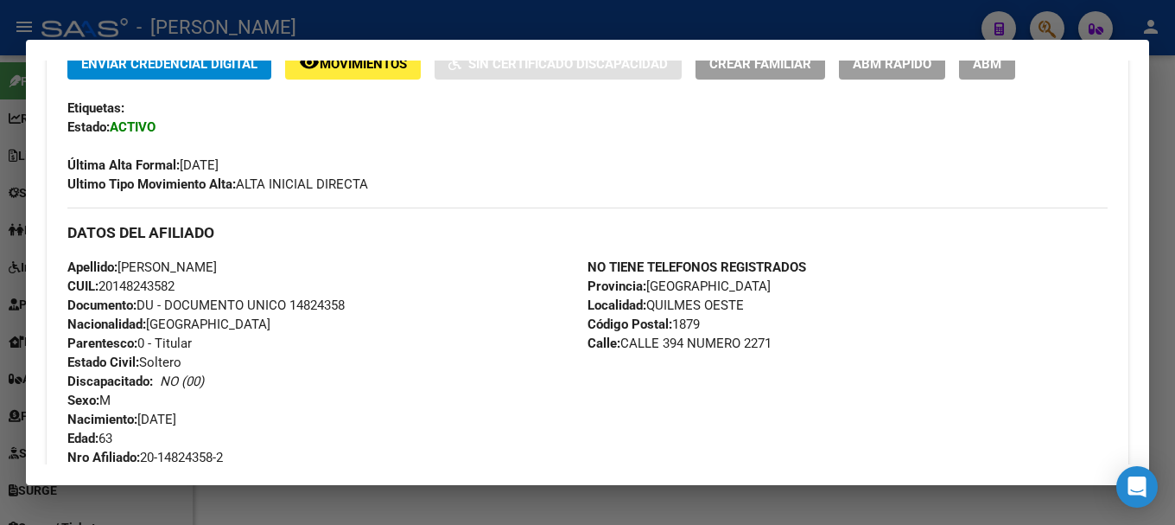
drag, startPoint x: 67, startPoint y: 266, endPoint x: 267, endPoint y: 292, distance: 202.2
click at [267, 292] on div "Enviar Credencial Digital remove_red_eye Movimientos Sin Certificado Discapacid…" at bounding box center [588, 460] width 1082 height 824
copy div "Apellido: [PERSON_NAME] CUIL: 20148243582"
click at [889, 26] on div at bounding box center [587, 262] width 1175 height 525
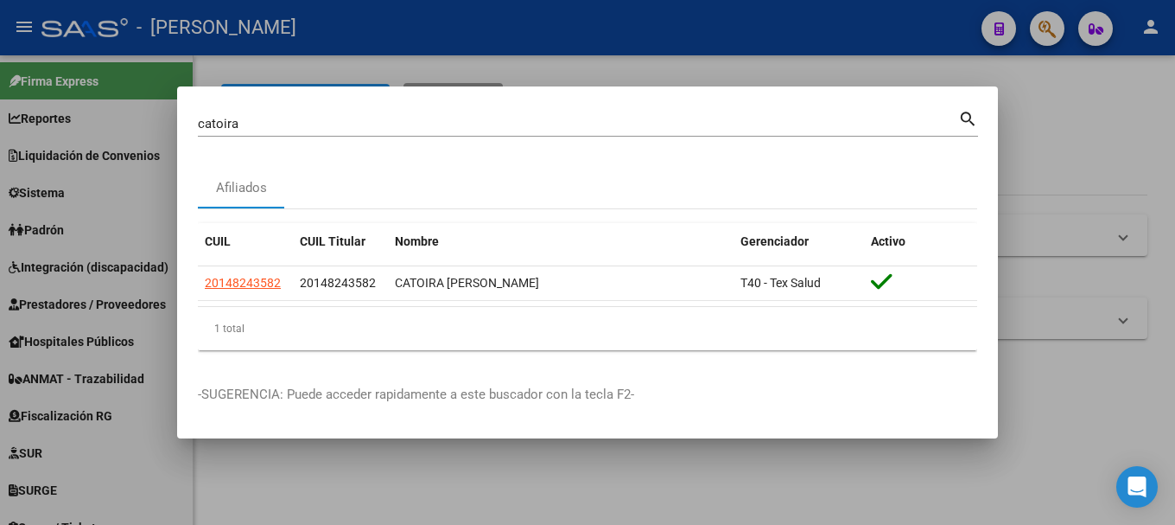
click at [353, 123] on input "catoira" at bounding box center [578, 124] width 761 height 16
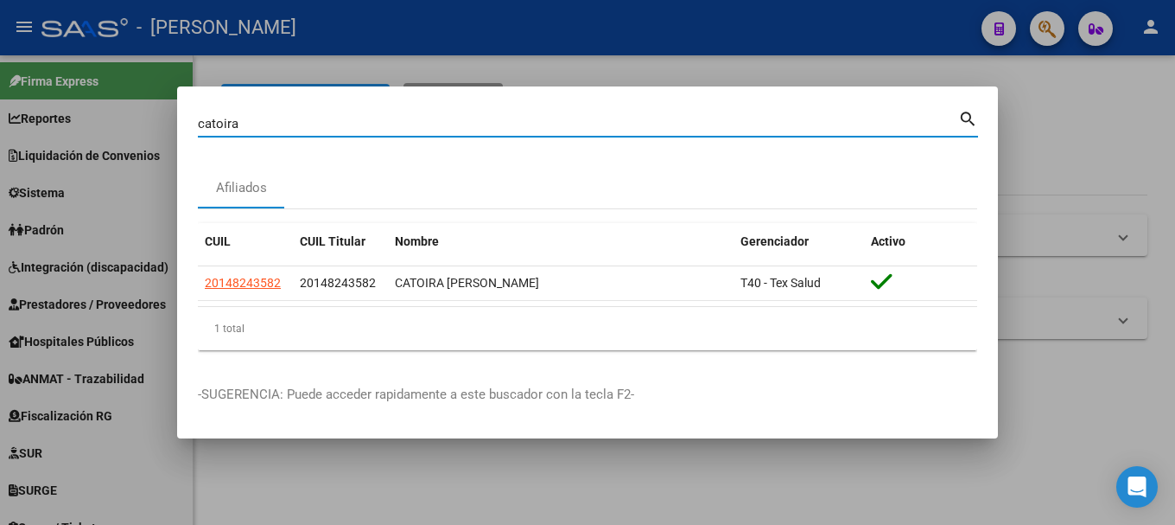
paste input "31830593"
click at [353, 123] on input "catoira" at bounding box center [578, 124] width 761 height 16
type input "31830593"
